Goal: Task Accomplishment & Management: Manage account settings

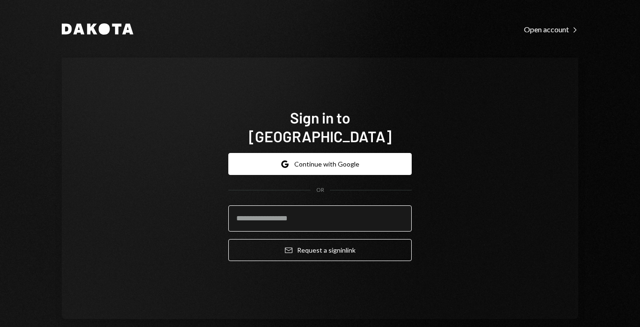
click at [244, 214] on input "email" at bounding box center [319, 218] width 183 height 26
type input "**********"
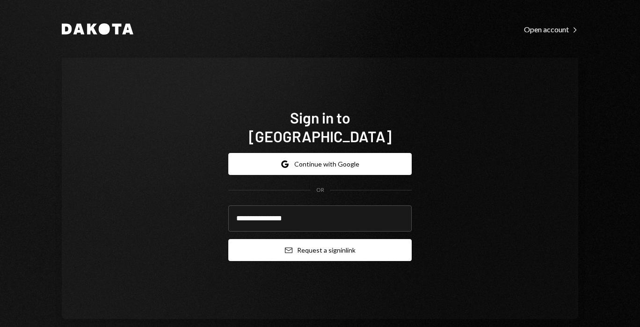
click at [268, 239] on button "Email Request a sign in link" at bounding box center [319, 250] width 183 height 22
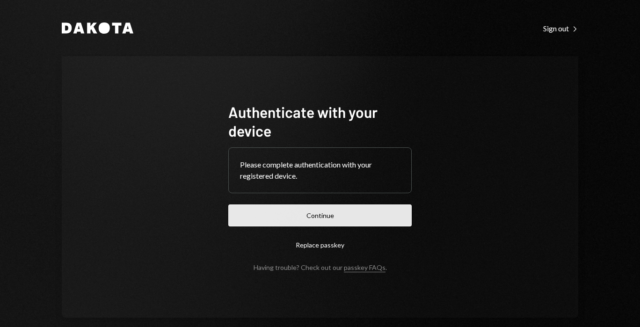
click at [250, 210] on button "Continue" at bounding box center [319, 216] width 183 height 22
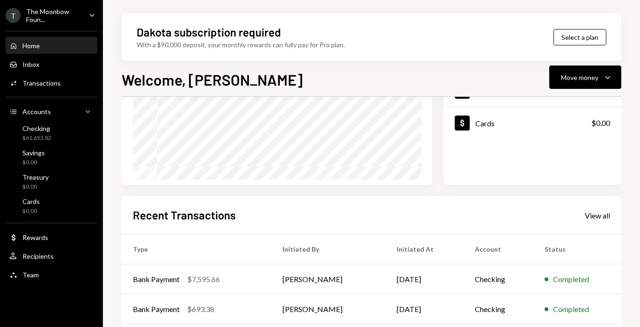
scroll to position [237, 0]
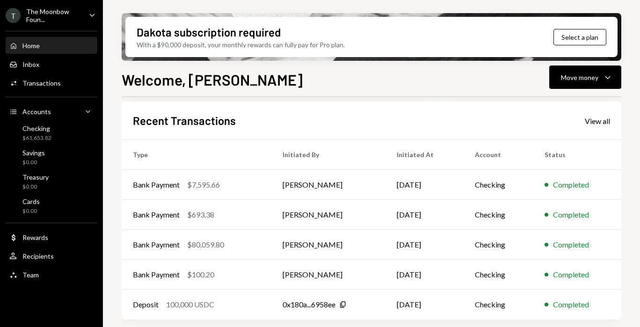
click at [88, 17] on icon "Caret Down" at bounding box center [92, 15] width 10 height 10
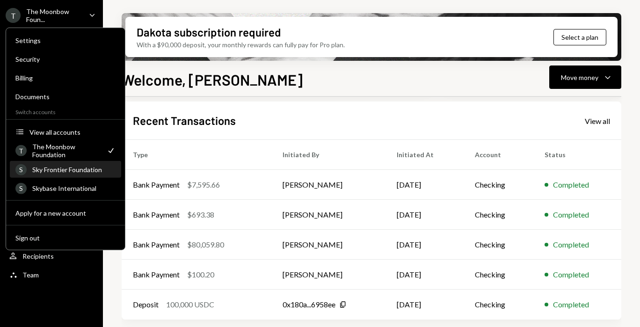
click at [81, 173] on div "S Sky Frontier Foundation" at bounding box center [65, 170] width 100 height 16
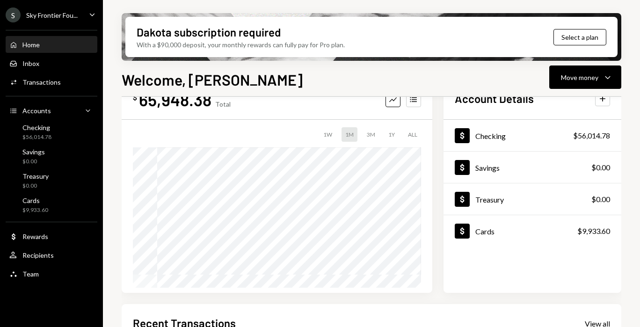
scroll to position [59, 0]
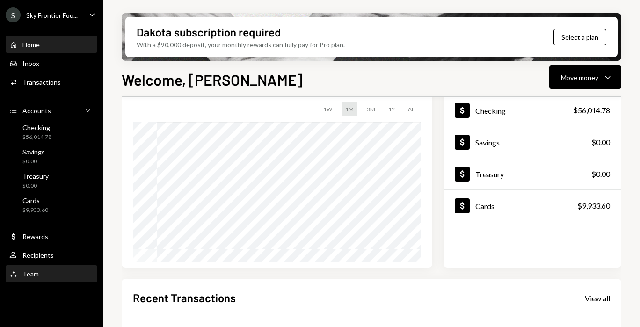
click at [52, 271] on div "Team Team" at bounding box center [51, 274] width 84 height 8
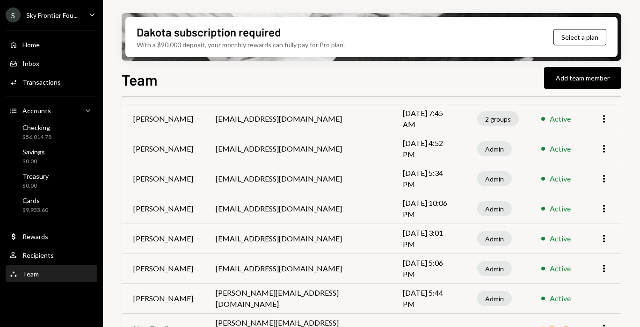
scroll to position [114, 0]
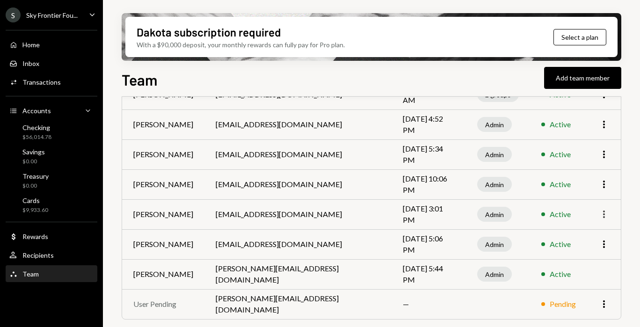
click at [604, 216] on icon "More" at bounding box center [604, 214] width 11 height 11
click at [587, 250] on div "Remove" at bounding box center [582, 250] width 47 height 16
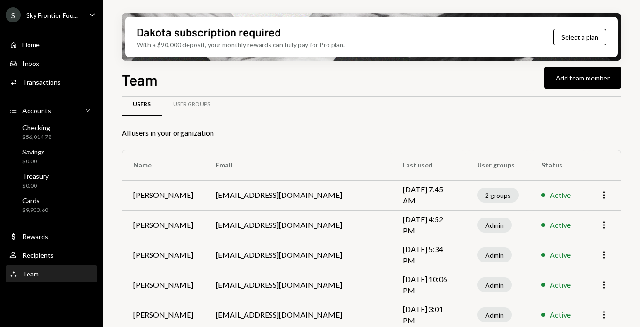
scroll to position [0, 0]
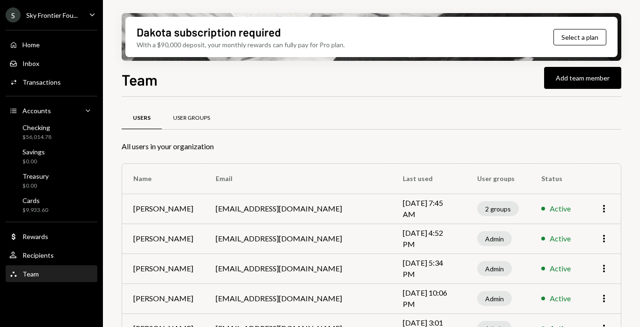
click at [197, 121] on div "User Groups" at bounding box center [191, 118] width 37 height 8
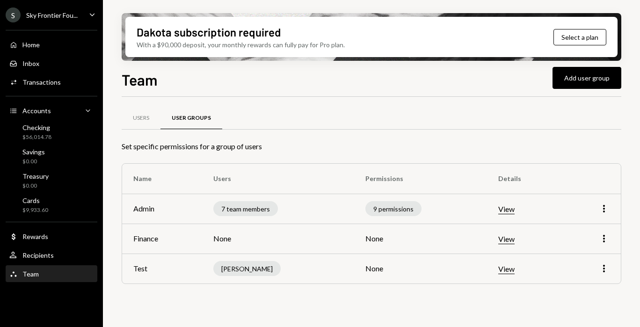
click at [515, 206] on button "View" at bounding box center [507, 210] width 16 height 10
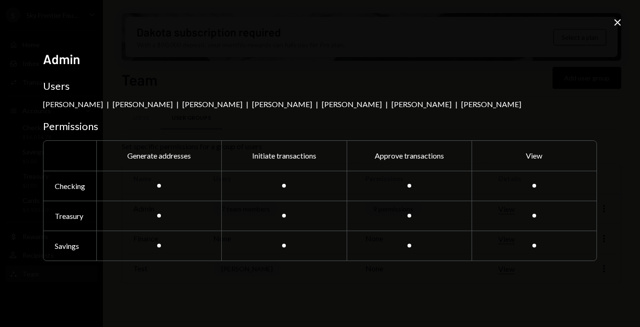
click at [622, 22] on icon "Close" at bounding box center [617, 22] width 11 height 11
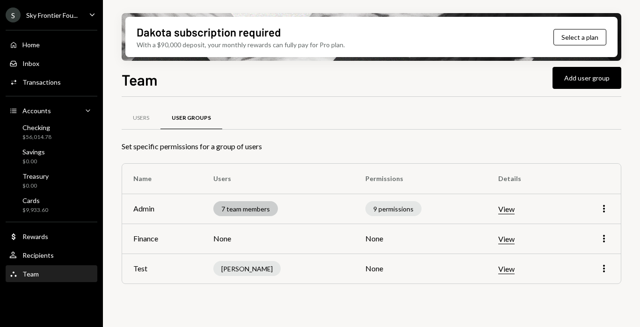
click at [261, 211] on div "7 team members" at bounding box center [245, 208] width 65 height 15
click at [403, 207] on div "9 permissions" at bounding box center [394, 208] width 56 height 15
click at [507, 208] on button "View" at bounding box center [507, 210] width 16 height 10
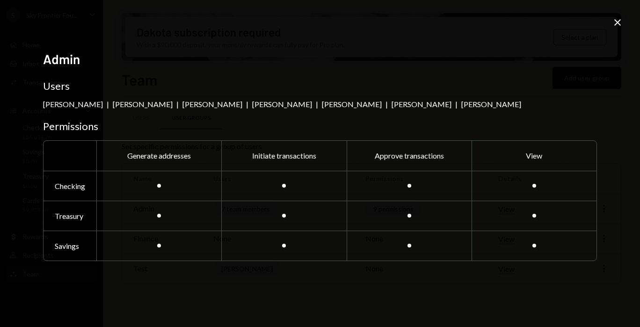
click at [619, 18] on icon "Close" at bounding box center [617, 22] width 11 height 11
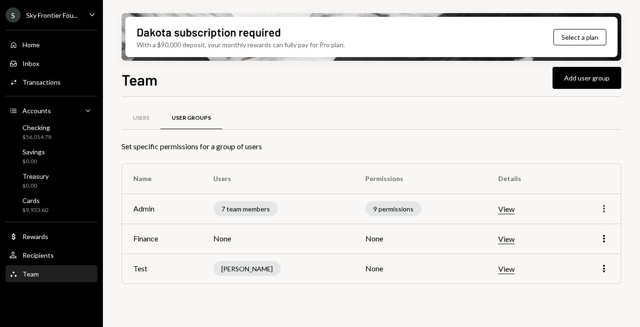
click at [605, 207] on icon "More" at bounding box center [604, 208] width 11 height 11
click at [590, 223] on div "Edit" at bounding box center [582, 228] width 47 height 16
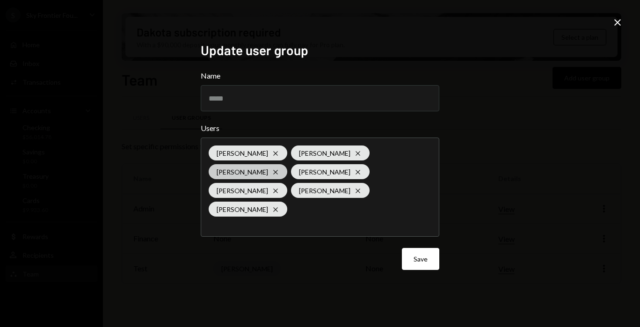
click at [287, 164] on div "Lukasz Baksik Cross" at bounding box center [248, 171] width 79 height 15
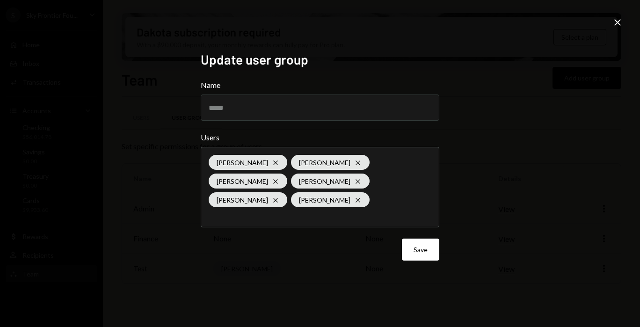
click at [621, 22] on icon "Close" at bounding box center [617, 22] width 11 height 11
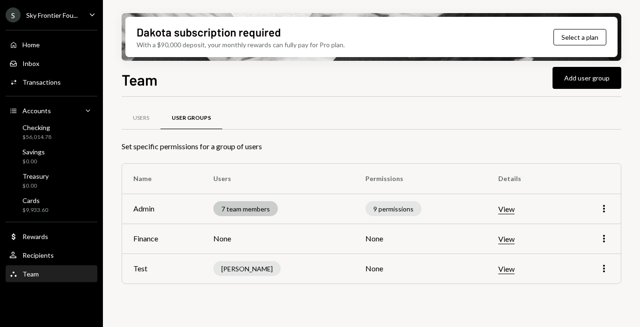
click at [259, 207] on div "7 team members" at bounding box center [245, 208] width 65 height 15
click at [512, 209] on button "View" at bounding box center [507, 210] width 16 height 10
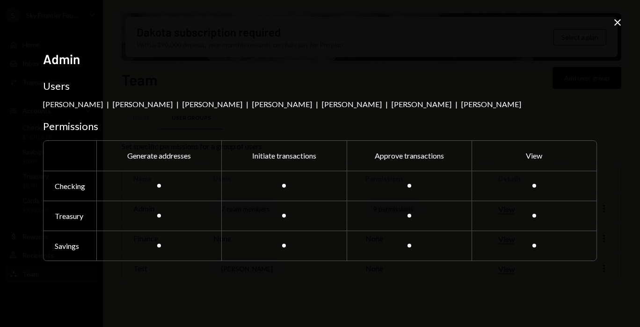
click at [618, 22] on icon at bounding box center [618, 22] width 7 height 7
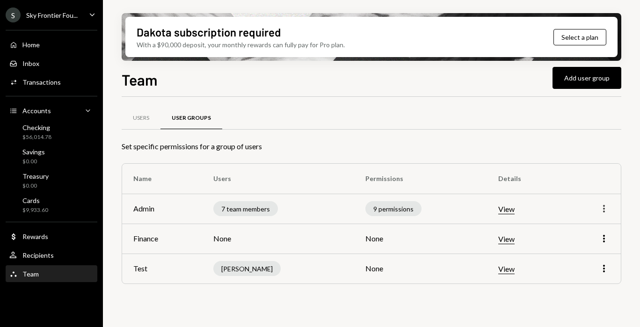
click at [606, 211] on icon "More" at bounding box center [604, 208] width 11 height 11
click at [583, 234] on div "Edit" at bounding box center [582, 228] width 47 height 16
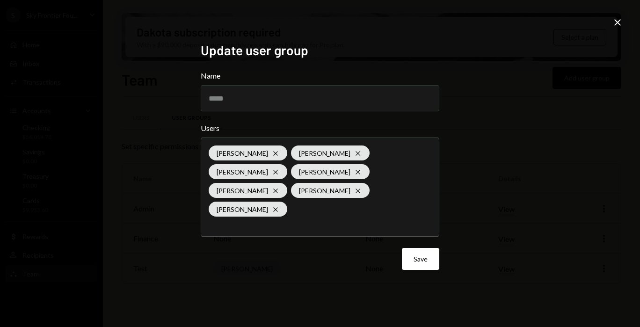
click at [617, 29] on div "Close" at bounding box center [617, 23] width 11 height 13
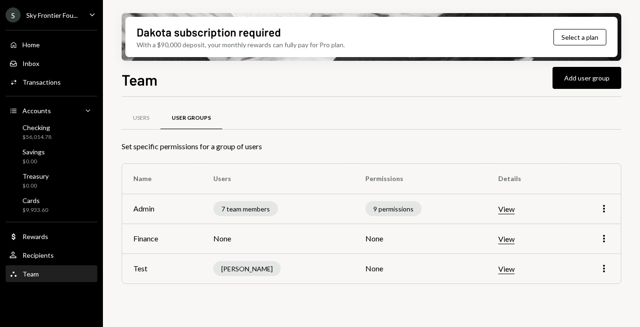
click at [512, 273] on button "View" at bounding box center [507, 269] width 16 height 10
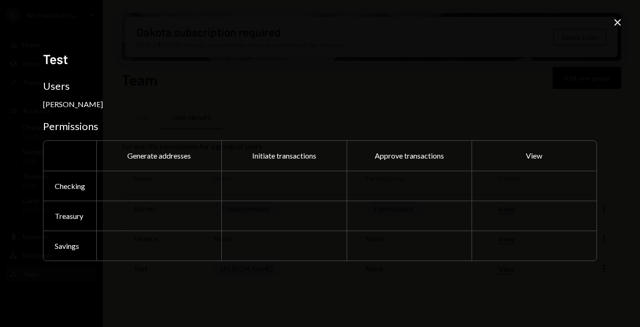
click at [615, 26] on icon "Close" at bounding box center [617, 22] width 11 height 11
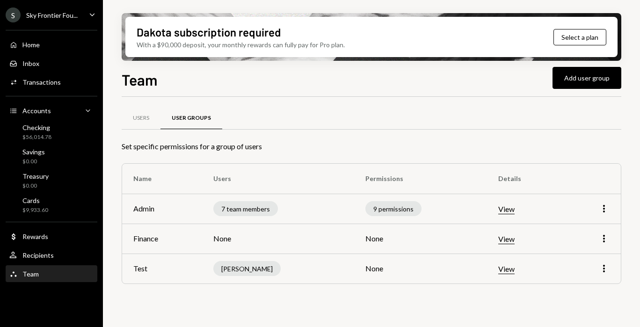
click at [514, 242] on button "View" at bounding box center [507, 240] width 16 height 10
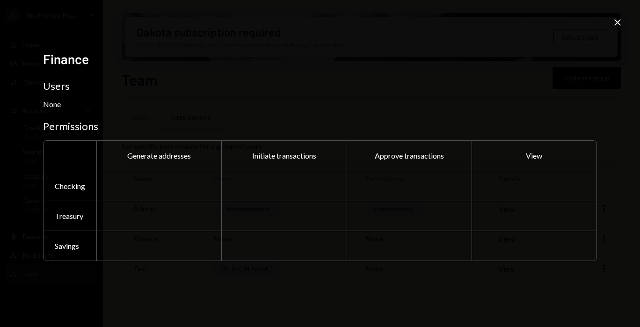
click at [618, 26] on icon "Close" at bounding box center [617, 22] width 11 height 11
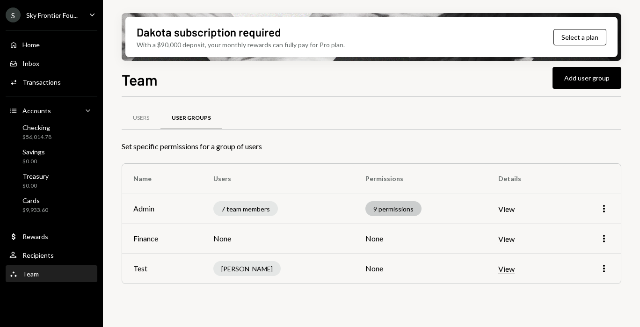
click at [414, 210] on div "9 permissions" at bounding box center [394, 208] width 56 height 15
click at [393, 206] on div "9 permissions" at bounding box center [394, 208] width 56 height 15
click at [509, 207] on button "View" at bounding box center [507, 210] width 16 height 10
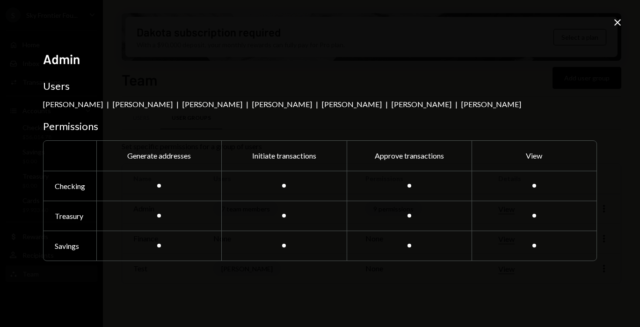
click at [616, 17] on icon "Close" at bounding box center [617, 22] width 11 height 11
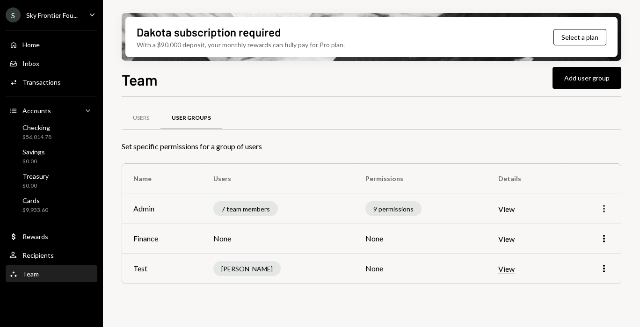
click at [599, 211] on icon "More" at bounding box center [604, 208] width 11 height 11
click at [586, 227] on div "Edit" at bounding box center [582, 228] width 47 height 16
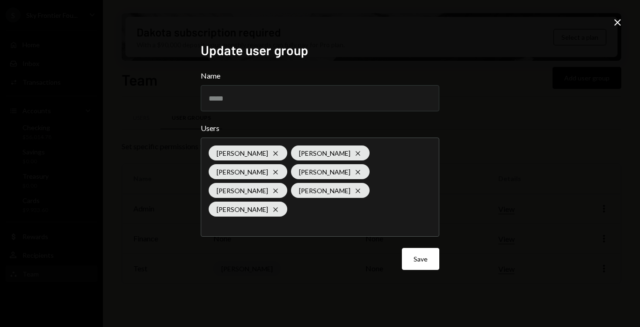
click at [621, 26] on icon "Close" at bounding box center [617, 22] width 11 height 11
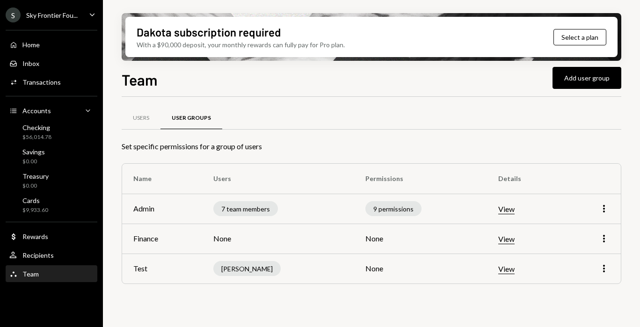
click at [514, 213] on button "View" at bounding box center [507, 210] width 16 height 10
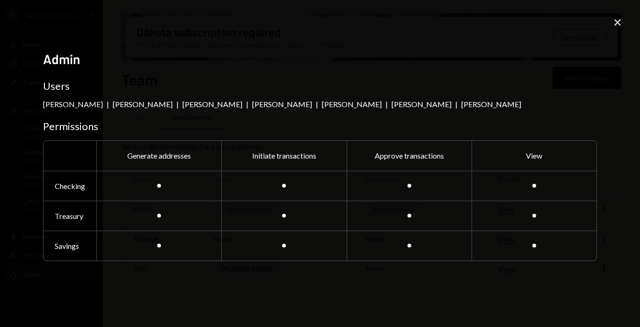
click at [625, 25] on div "Admin Users Dorothy Esterhuysen | Nadine E | Lukasz Baksik | Glenn Kennedy | Co…" at bounding box center [320, 163] width 640 height 327
click at [620, 25] on icon at bounding box center [618, 22] width 7 height 7
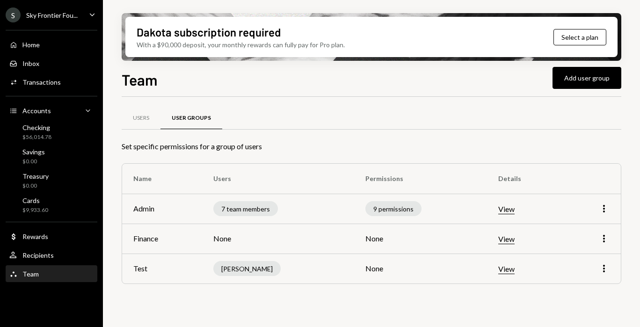
click at [515, 209] on button "View" at bounding box center [507, 210] width 16 height 10
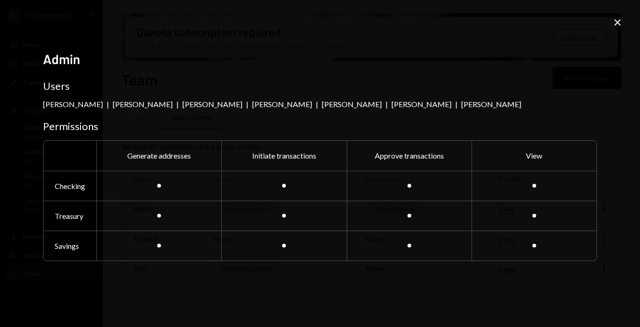
click at [615, 27] on icon "Close" at bounding box center [617, 22] width 11 height 11
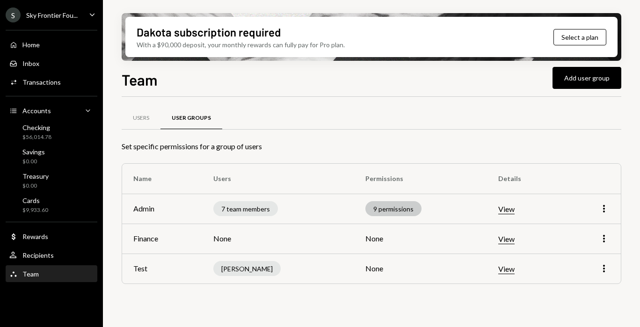
click at [409, 208] on div "9 permissions" at bounding box center [394, 208] width 56 height 15
click at [241, 206] on div "7 team members" at bounding box center [245, 208] width 65 height 15
click at [66, 20] on div "S Sky Frontier Fou..." at bounding box center [42, 14] width 72 height 15
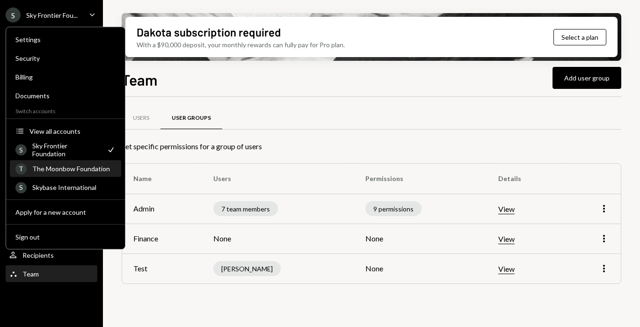
click at [57, 172] on div "The Moonbow Foundation" at bounding box center [73, 169] width 83 height 8
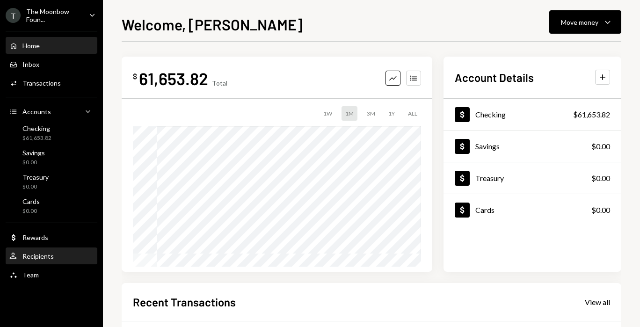
click at [37, 259] on div "Recipients" at bounding box center [37, 256] width 31 height 8
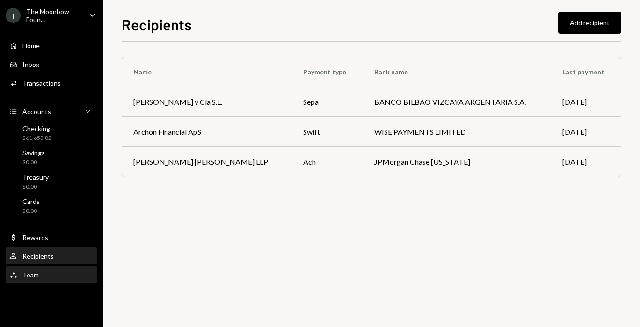
click at [40, 275] on div "Team Team" at bounding box center [51, 275] width 84 height 8
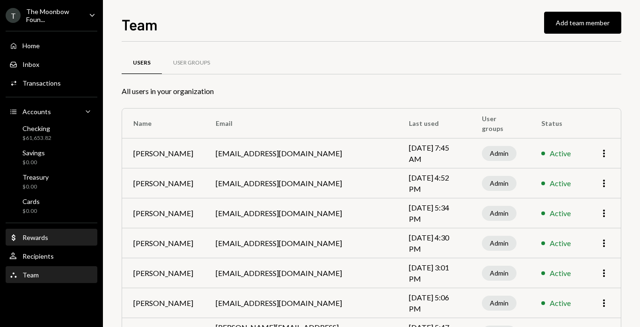
click at [54, 240] on div "Dollar Rewards" at bounding box center [51, 238] width 84 height 8
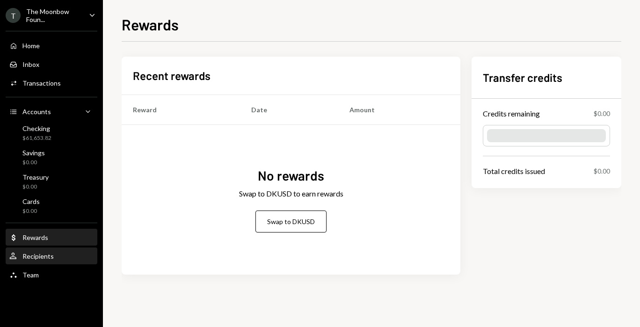
click at [54, 258] on div "User Recipients" at bounding box center [51, 256] width 84 height 8
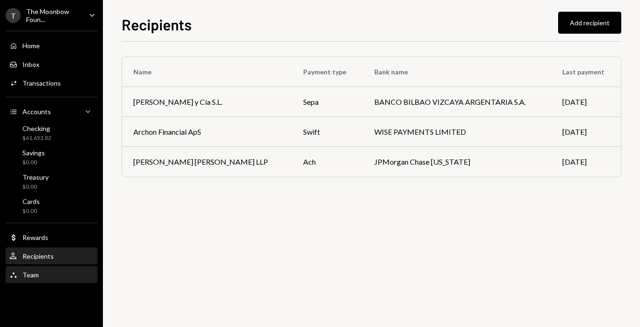
click at [34, 271] on div "Team" at bounding box center [30, 275] width 16 height 8
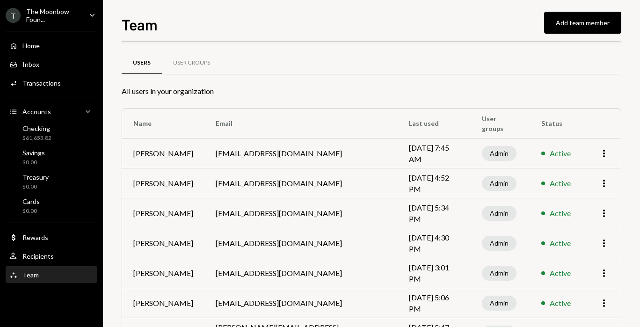
scroll to position [70, 0]
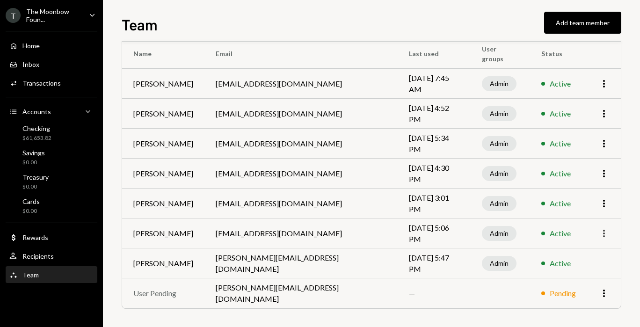
click at [605, 234] on icon "button" at bounding box center [604, 233] width 2 height 7
click at [601, 198] on icon "More" at bounding box center [604, 203] width 11 height 11
click at [572, 245] on div "Remove" at bounding box center [582, 239] width 47 height 16
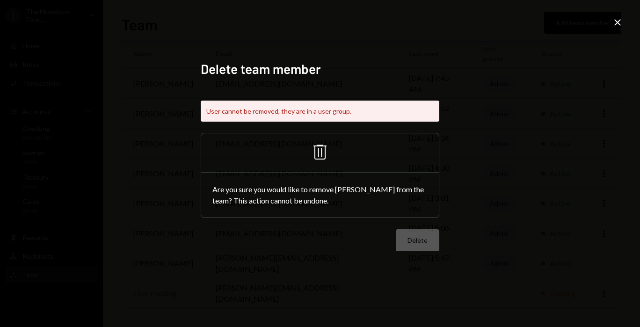
click at [322, 149] on icon at bounding box center [320, 152] width 13 height 15
click at [336, 266] on div "Delete team member User cannot be removed, they are in a user group. Trash Are …" at bounding box center [320, 164] width 261 height 228
click at [618, 23] on icon at bounding box center [618, 22] width 7 height 7
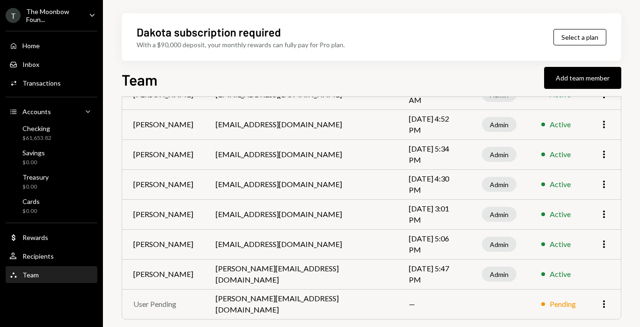
scroll to position [0, 0]
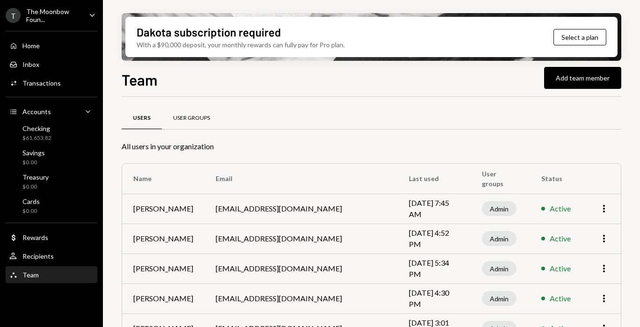
click at [187, 118] on div "User Groups" at bounding box center [191, 118] width 37 height 8
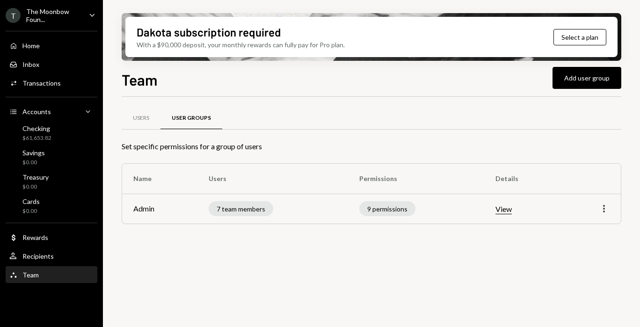
click at [604, 211] on icon "button" at bounding box center [604, 208] width 2 height 7
click at [578, 232] on div "Edit" at bounding box center [582, 228] width 47 height 16
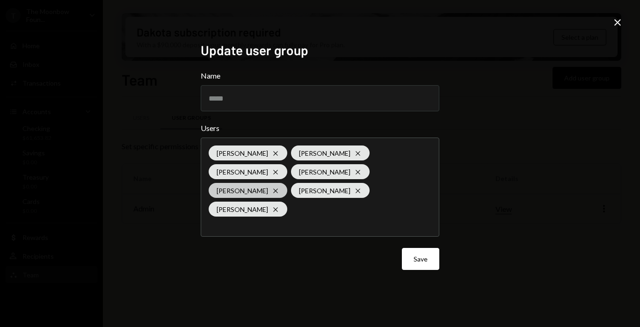
click at [220, 198] on div "Lukasz Baksik Cross" at bounding box center [248, 190] width 79 height 15
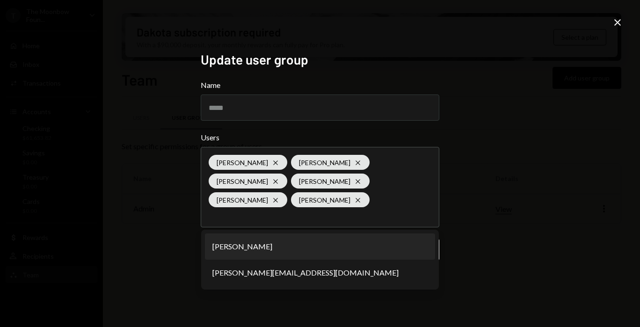
click at [620, 22] on icon "Close" at bounding box center [617, 22] width 11 height 11
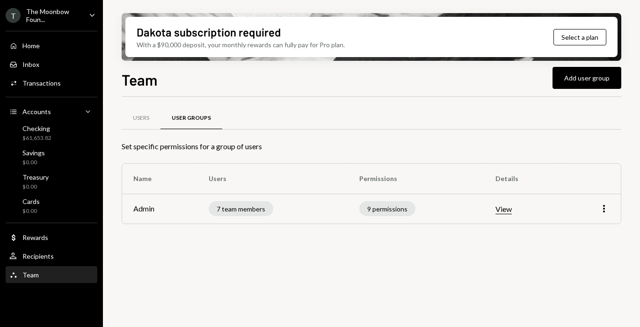
click at [508, 211] on button "View" at bounding box center [504, 210] width 16 height 10
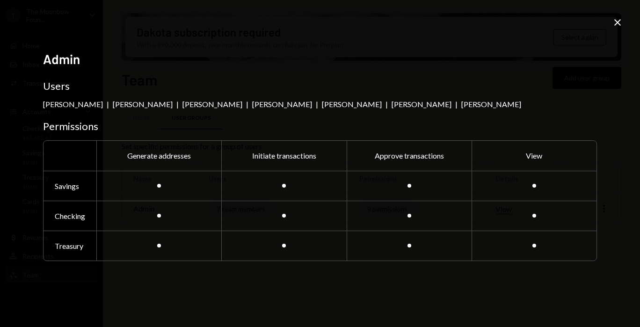
click at [615, 27] on icon "Close" at bounding box center [617, 22] width 11 height 11
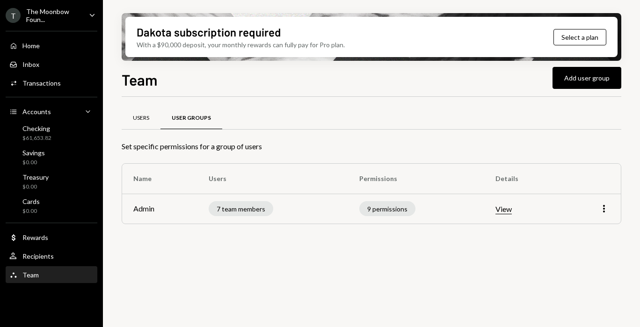
click at [147, 126] on div "Users" at bounding box center [141, 118] width 39 height 22
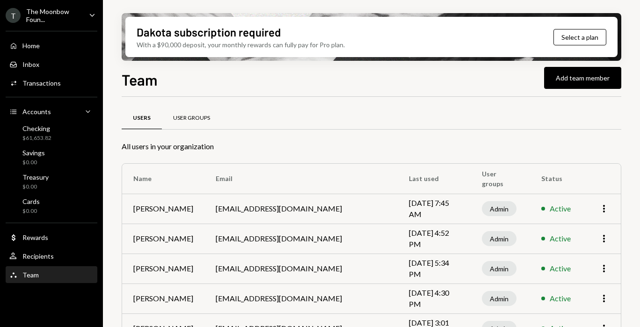
click at [207, 125] on div "User Groups" at bounding box center [191, 118] width 59 height 22
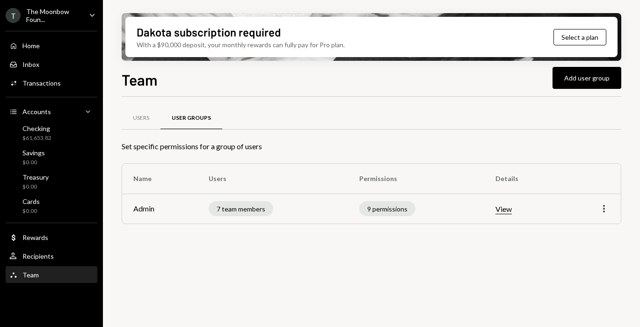
click at [604, 207] on icon "More" at bounding box center [604, 208] width 11 height 11
click at [581, 227] on div "Edit" at bounding box center [582, 228] width 47 height 16
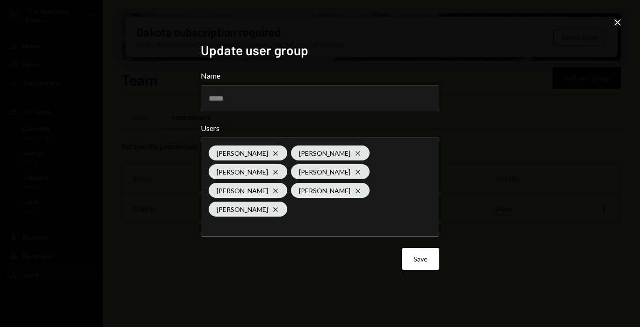
click at [618, 23] on icon "Close" at bounding box center [617, 22] width 11 height 11
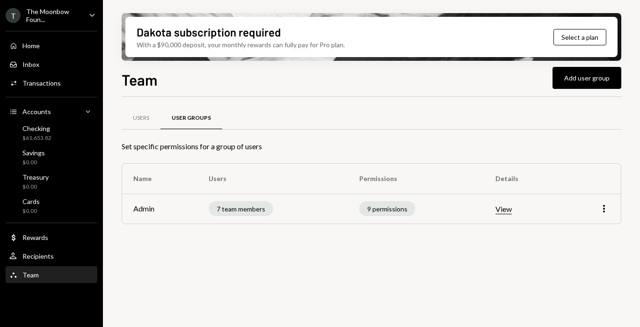
click at [47, 16] on div "The Moonbow Foun..." at bounding box center [53, 15] width 55 height 16
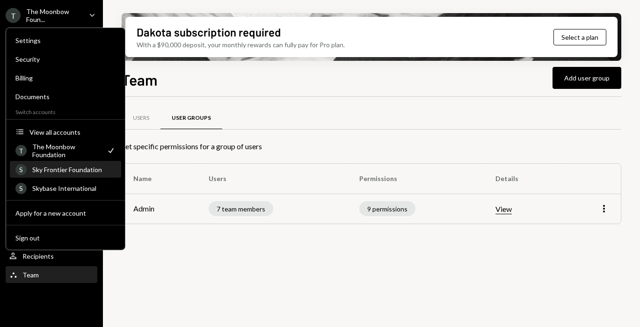
click at [51, 174] on div "S Sky Frontier Foundation" at bounding box center [65, 170] width 100 height 16
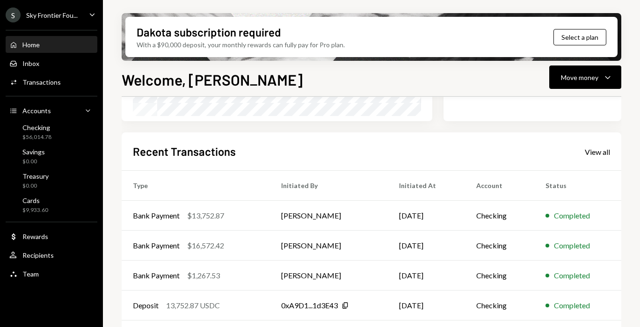
scroll to position [237, 0]
